Goal: Transaction & Acquisition: Purchase product/service

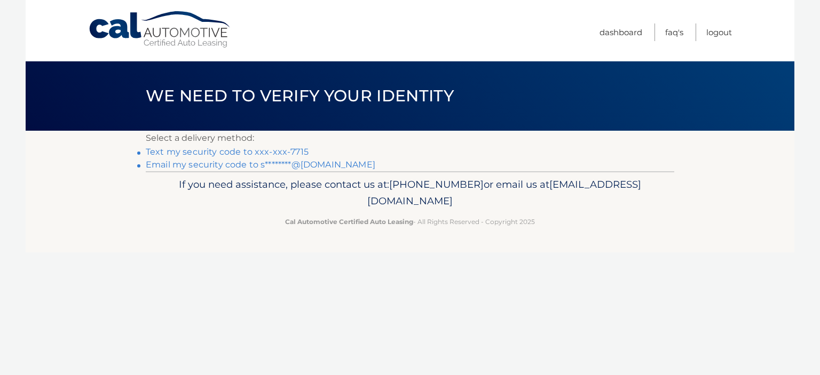
click at [200, 155] on link "Text my security code to xxx-xxx-7715" at bounding box center [227, 152] width 163 height 10
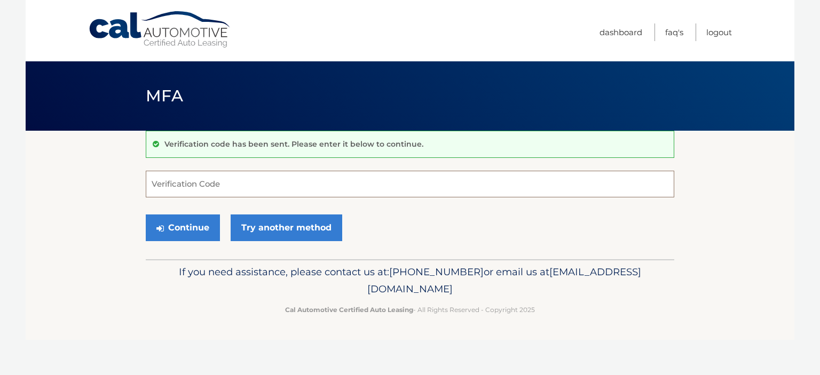
click at [207, 179] on input "Verification Code" at bounding box center [410, 184] width 528 height 27
type input "620649"
click at [162, 230] on icon "submit" at bounding box center [159, 228] width 7 height 9
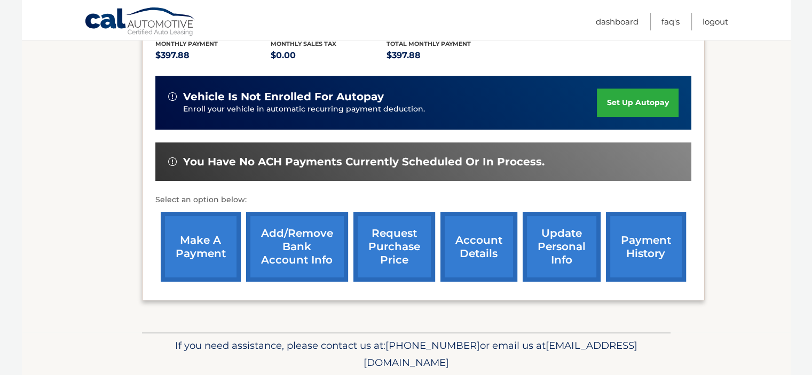
scroll to position [267, 0]
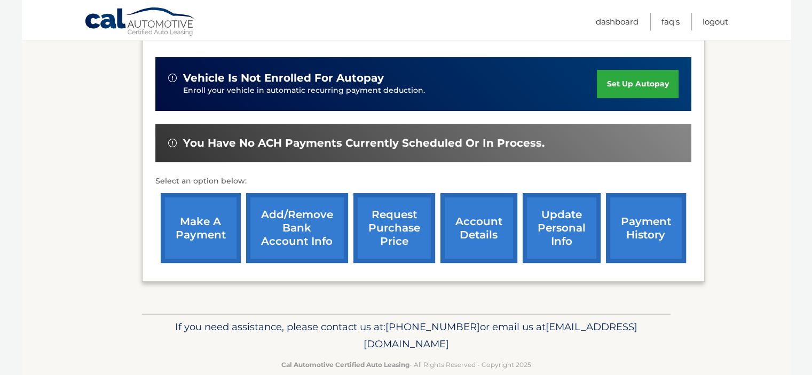
click at [174, 234] on link "make a payment" at bounding box center [201, 228] width 80 height 70
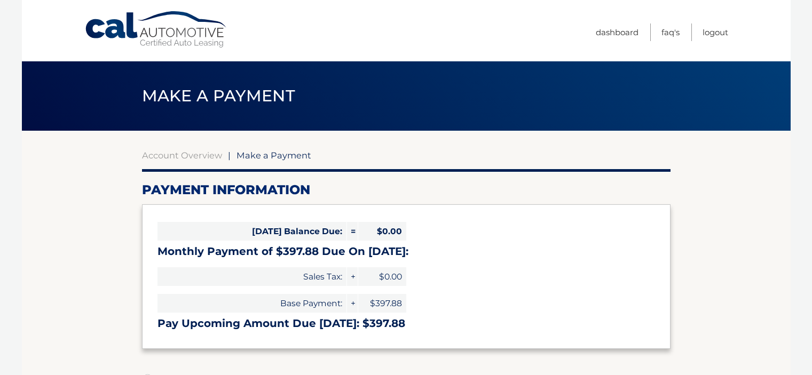
select select "YmM3NmRlYTUtMzU5Yi00Njc1LTk3OWItYjM5OTBlMTE0YTQw"
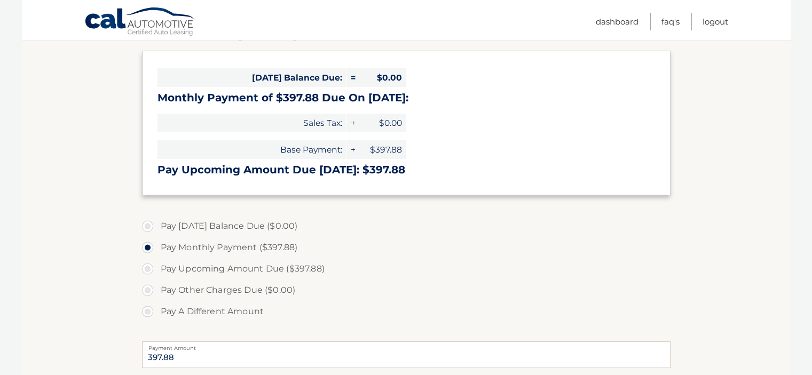
scroll to position [160, 0]
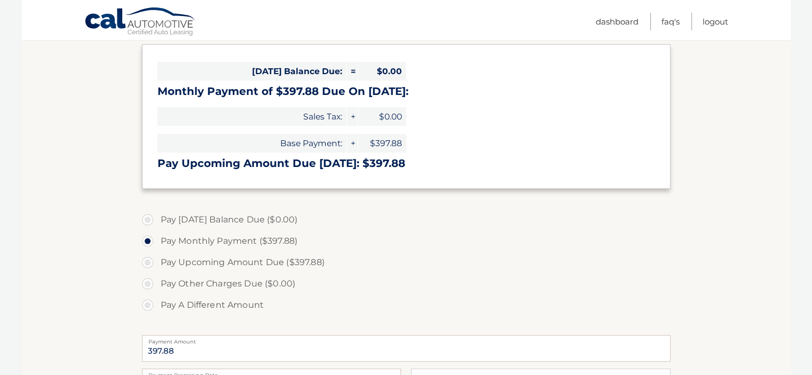
click at [148, 265] on label "Pay Upcoming Amount Due ($397.88)" at bounding box center [406, 262] width 528 height 21
click at [148, 265] on input "Pay Upcoming Amount Due ($397.88)" at bounding box center [151, 260] width 11 height 17
radio input "true"
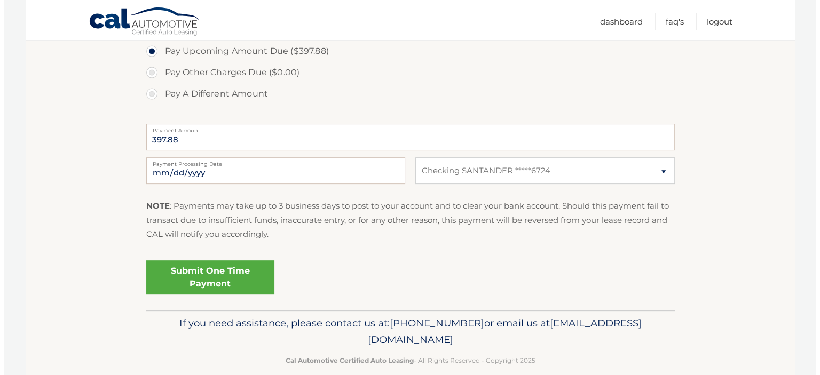
scroll to position [374, 0]
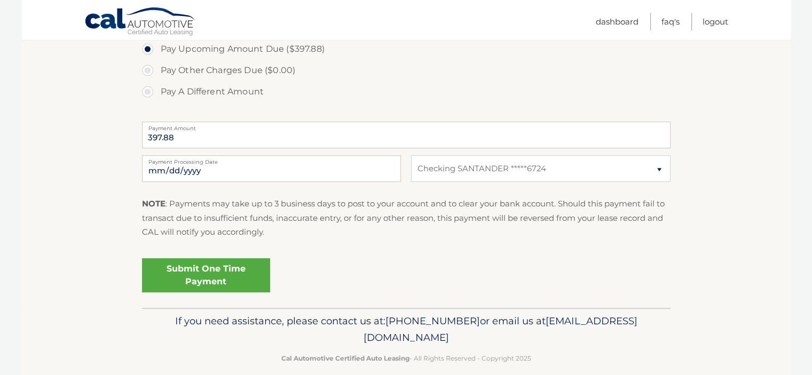
click at [181, 268] on link "Submit One Time Payment" at bounding box center [206, 275] width 128 height 34
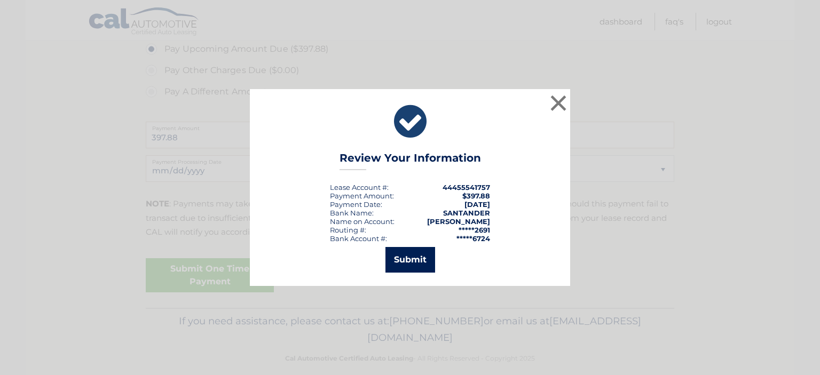
click at [391, 269] on button "Submit" at bounding box center [410, 260] width 50 height 26
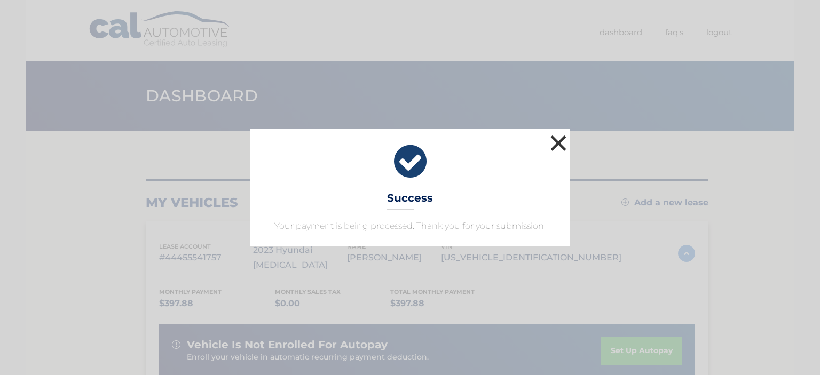
click at [560, 145] on button "×" at bounding box center [558, 142] width 21 height 21
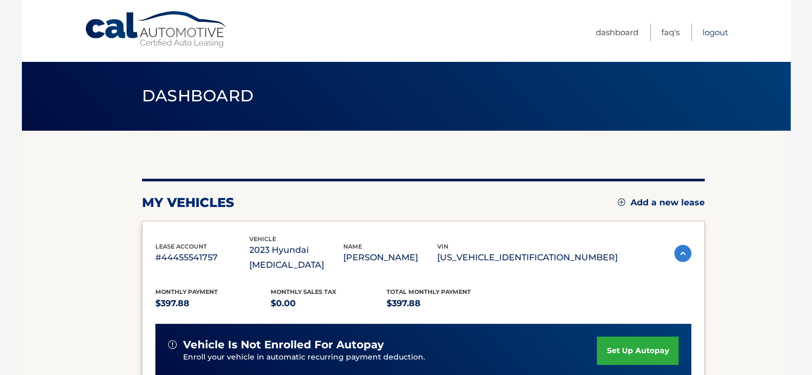
click at [709, 29] on link "Logout" at bounding box center [715, 32] width 26 height 18
